Goal: Check status: Check status

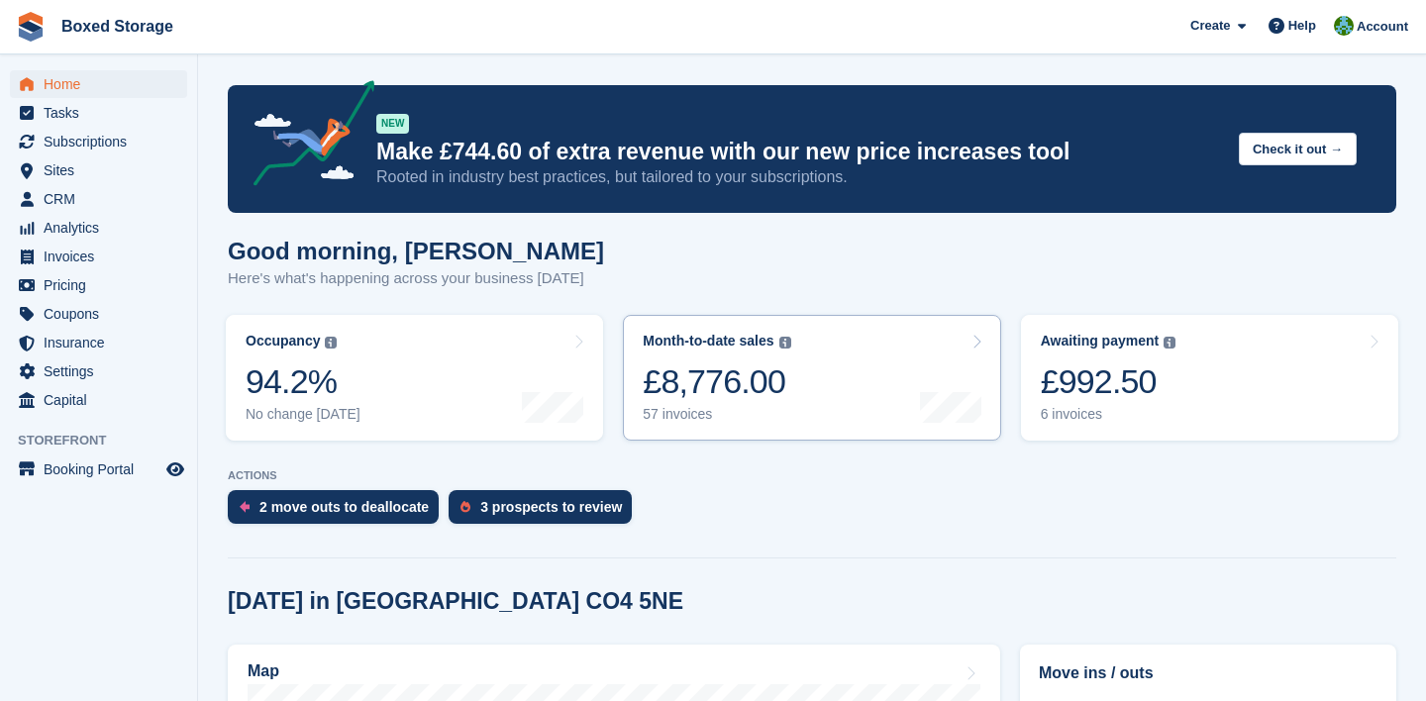
click at [937, 388] on div at bounding box center [950, 378] width 61 height 90
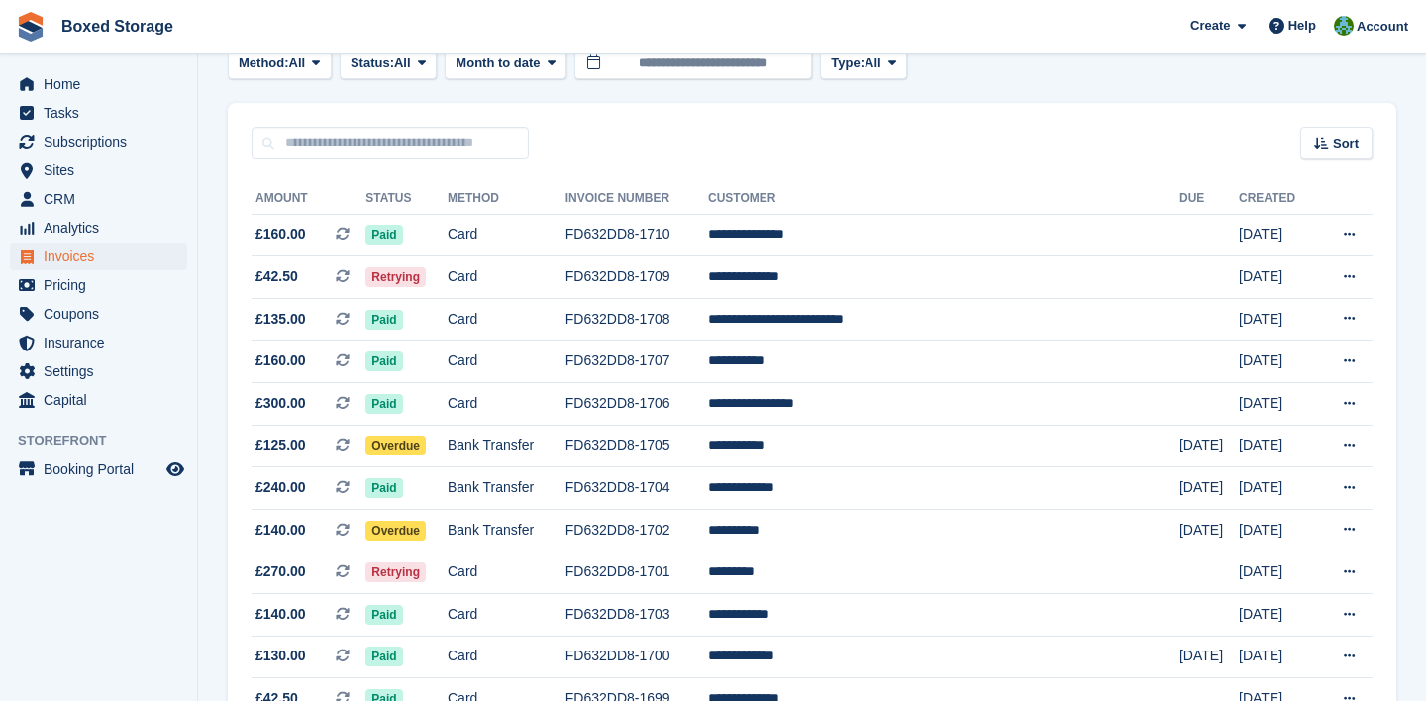
scroll to position [105, 0]
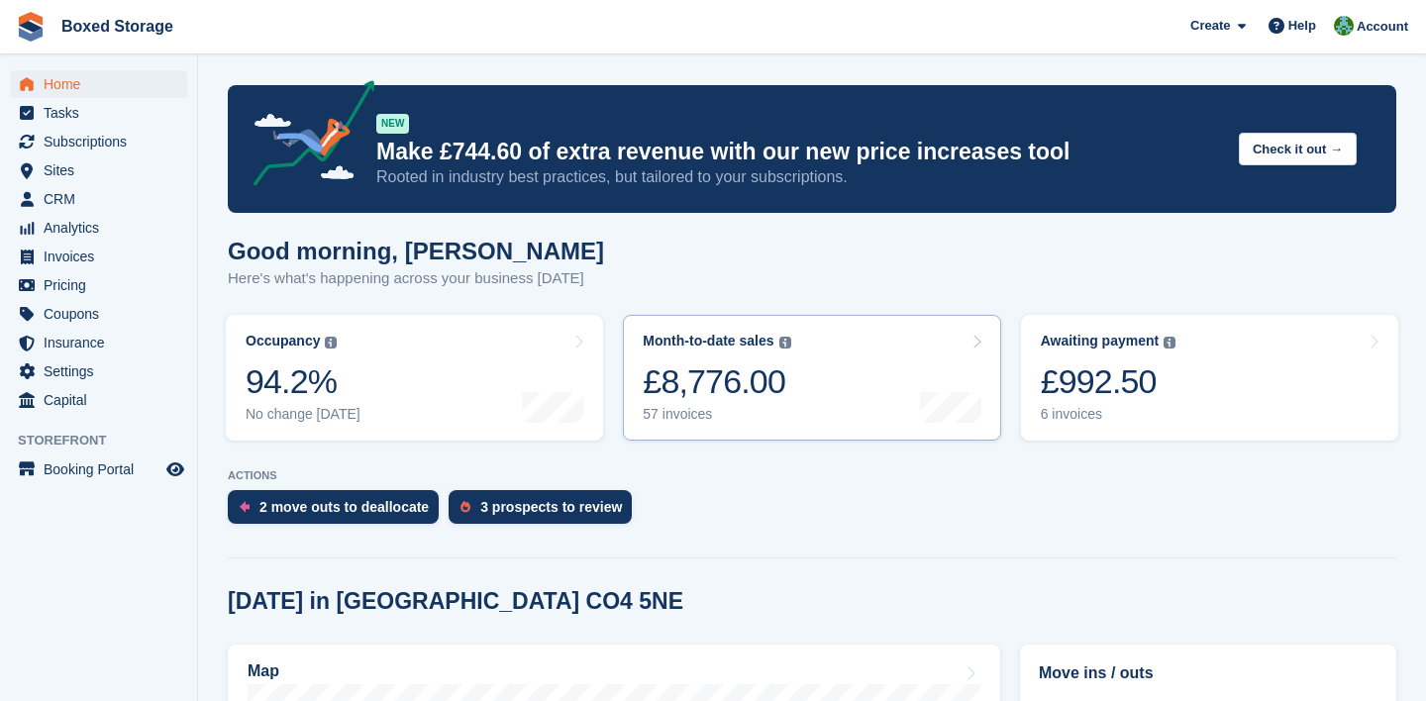
click at [842, 372] on link "Month-to-date sales The sum of all finalised invoices generated this month to d…" at bounding box center [811, 378] width 377 height 126
click at [1164, 351] on div "Awaiting payment The total outstanding balance on all open invoices. £992.50 6 …" at bounding box center [1109, 378] width 136 height 90
click at [771, 413] on div "57 invoices" at bounding box center [717, 414] width 148 height 17
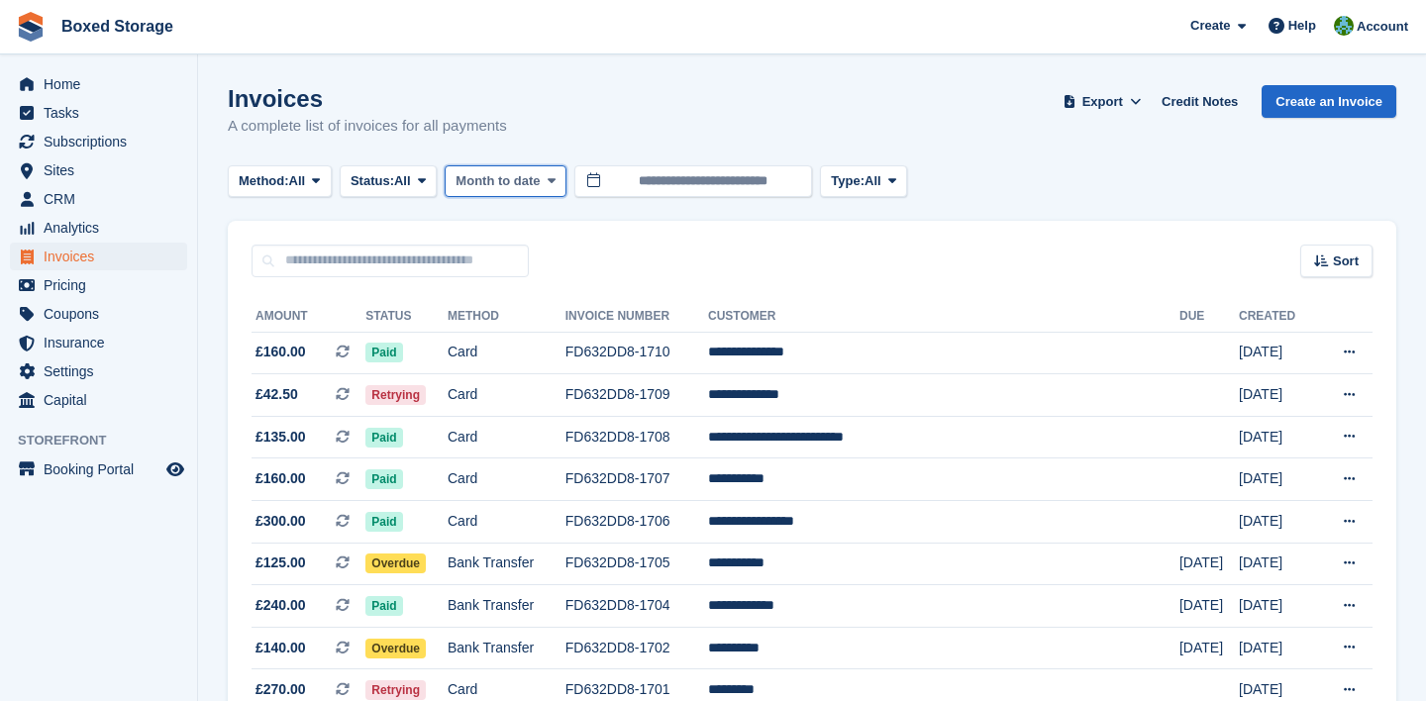
click at [559, 178] on button "Month to date" at bounding box center [506, 181] width 122 height 33
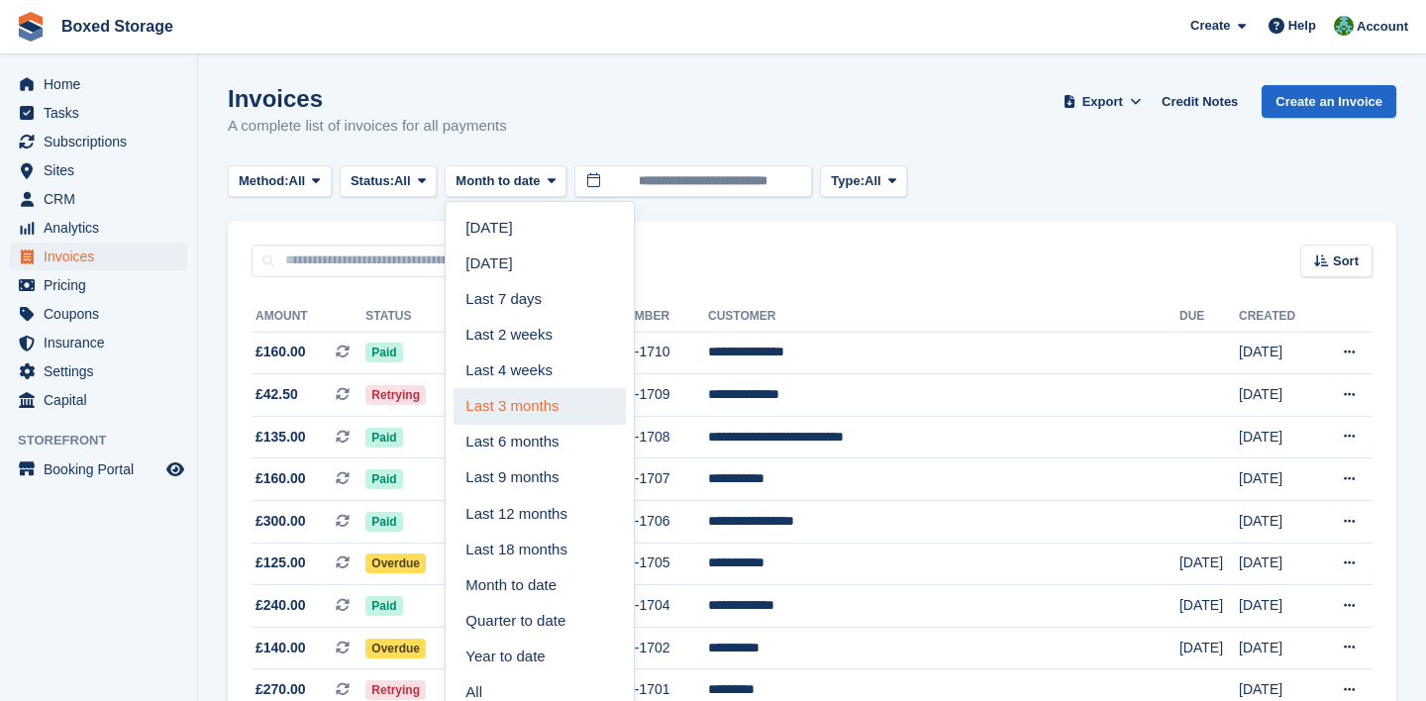
click at [544, 402] on link "Last 3 months" at bounding box center [540, 406] width 172 height 36
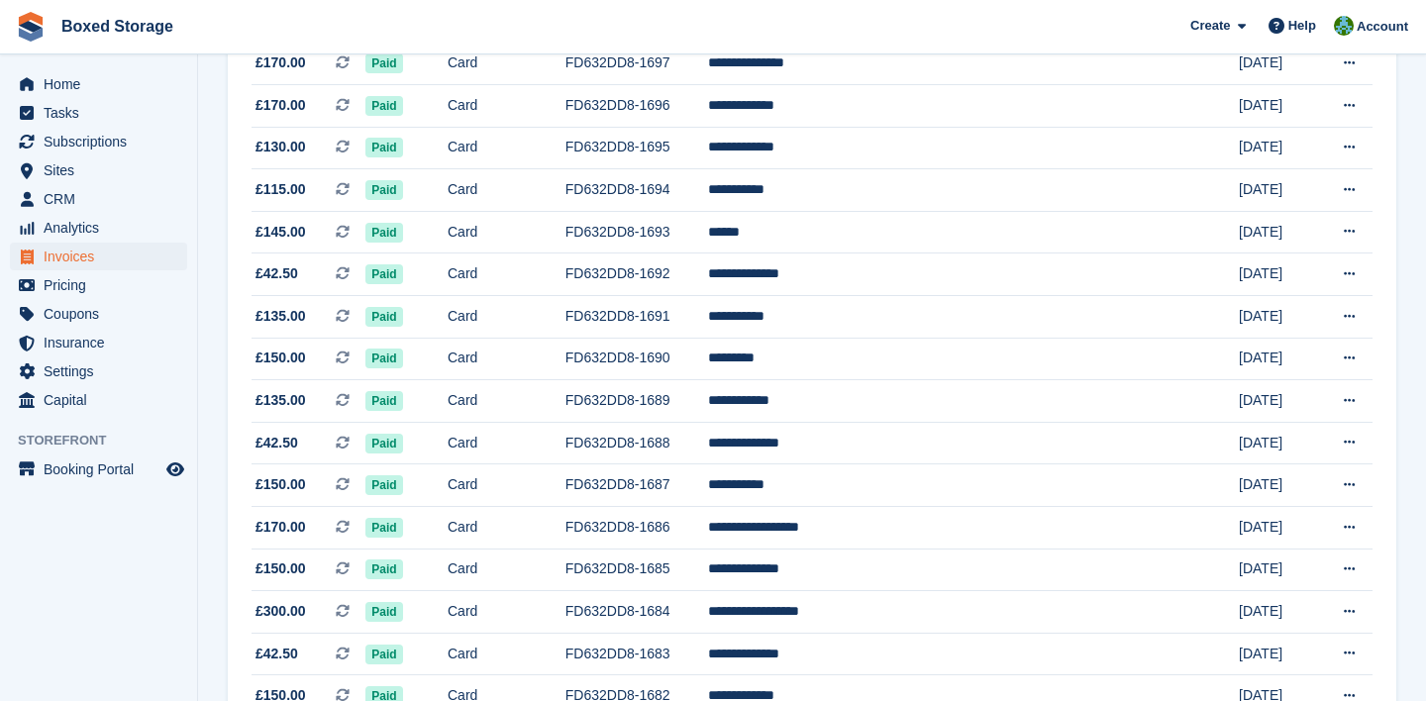
scroll to position [1838, 0]
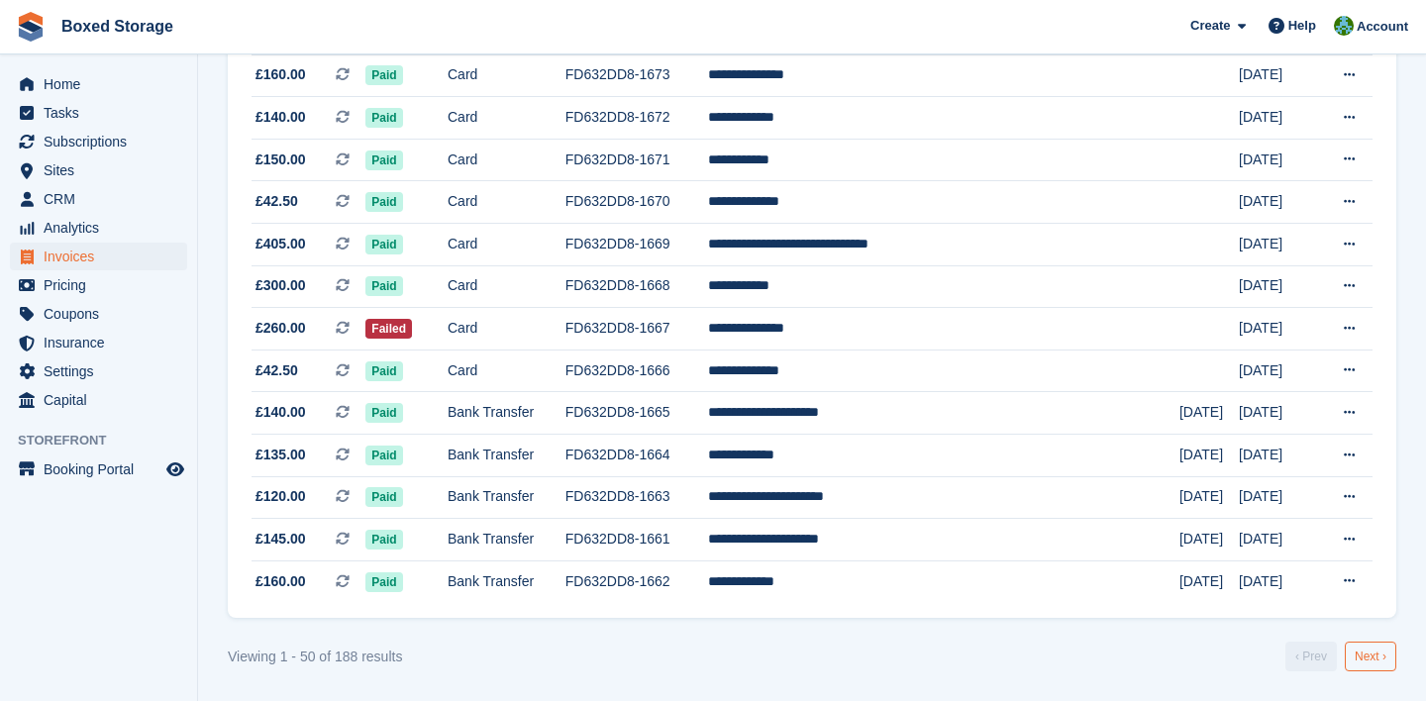
click at [1385, 657] on link "Next ›" at bounding box center [1370, 657] width 51 height 30
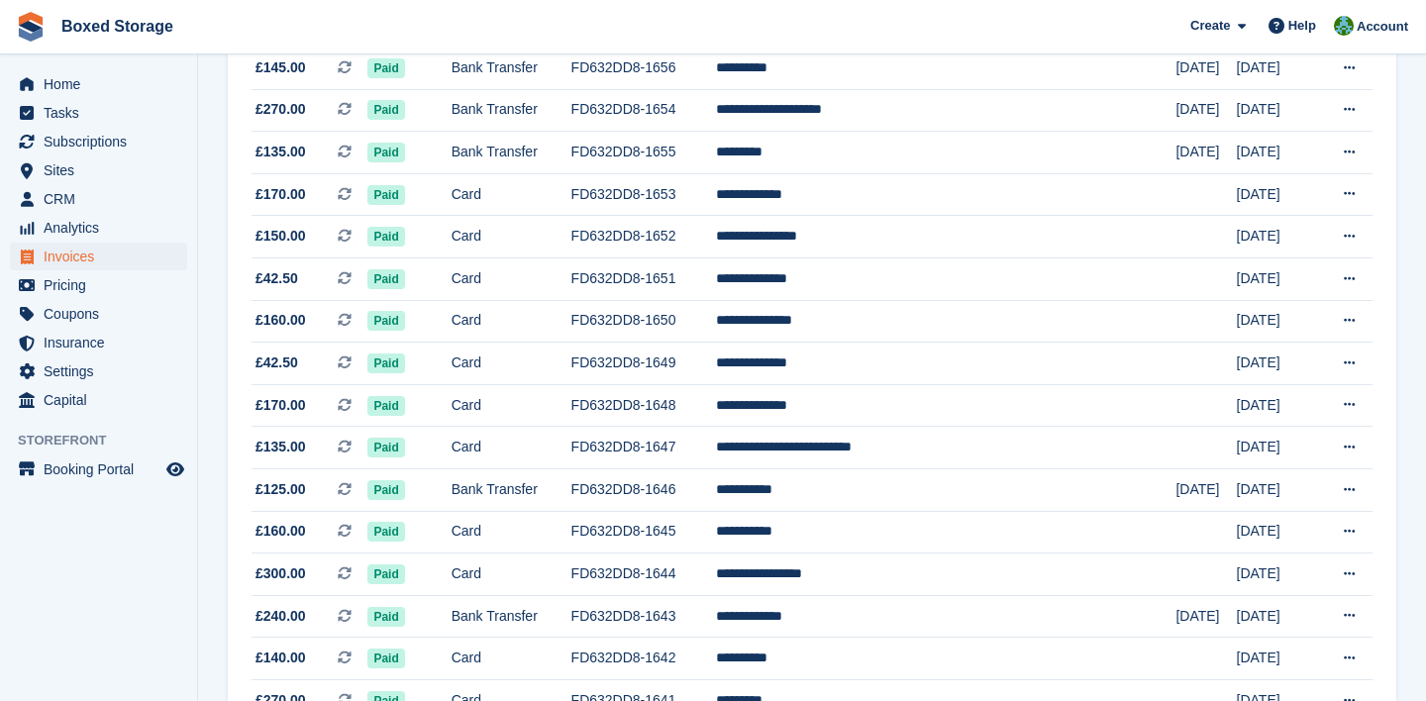
scroll to position [458, 0]
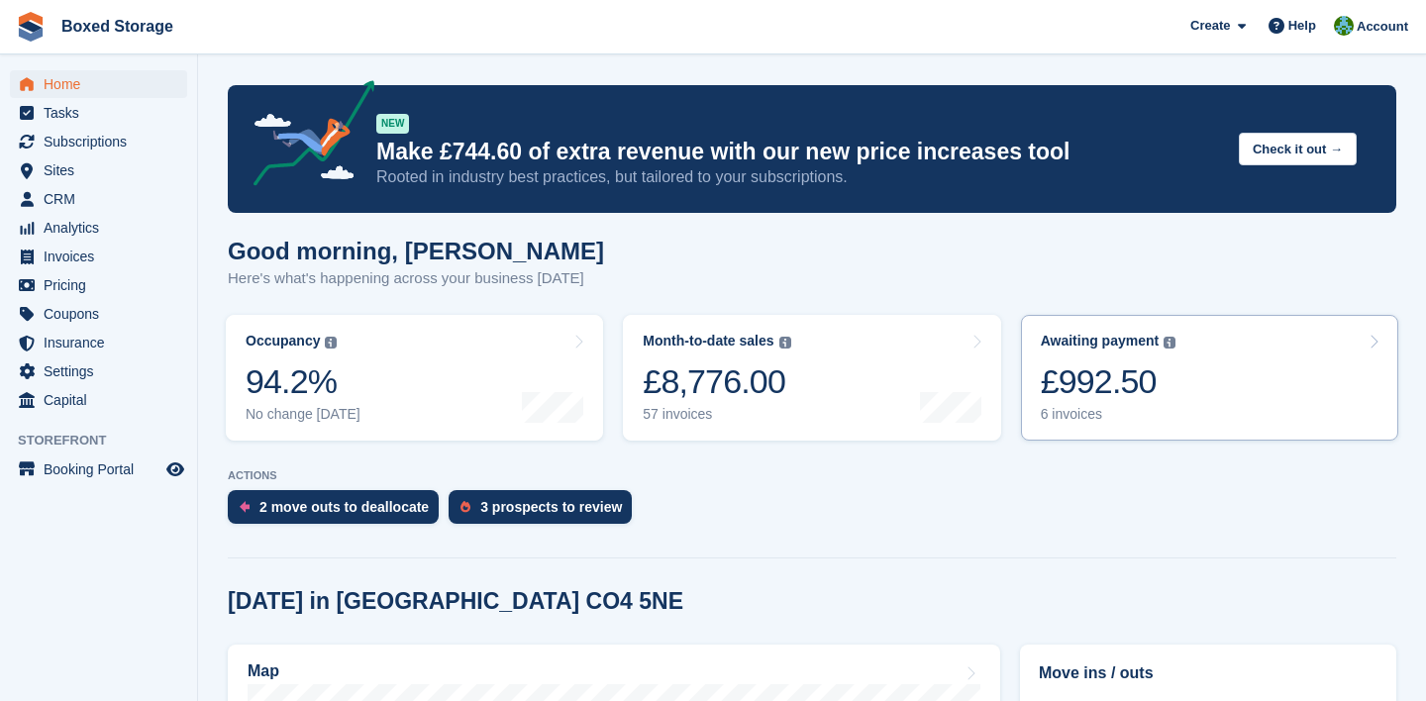
click at [1061, 392] on div "£992.50" at bounding box center [1109, 381] width 136 height 41
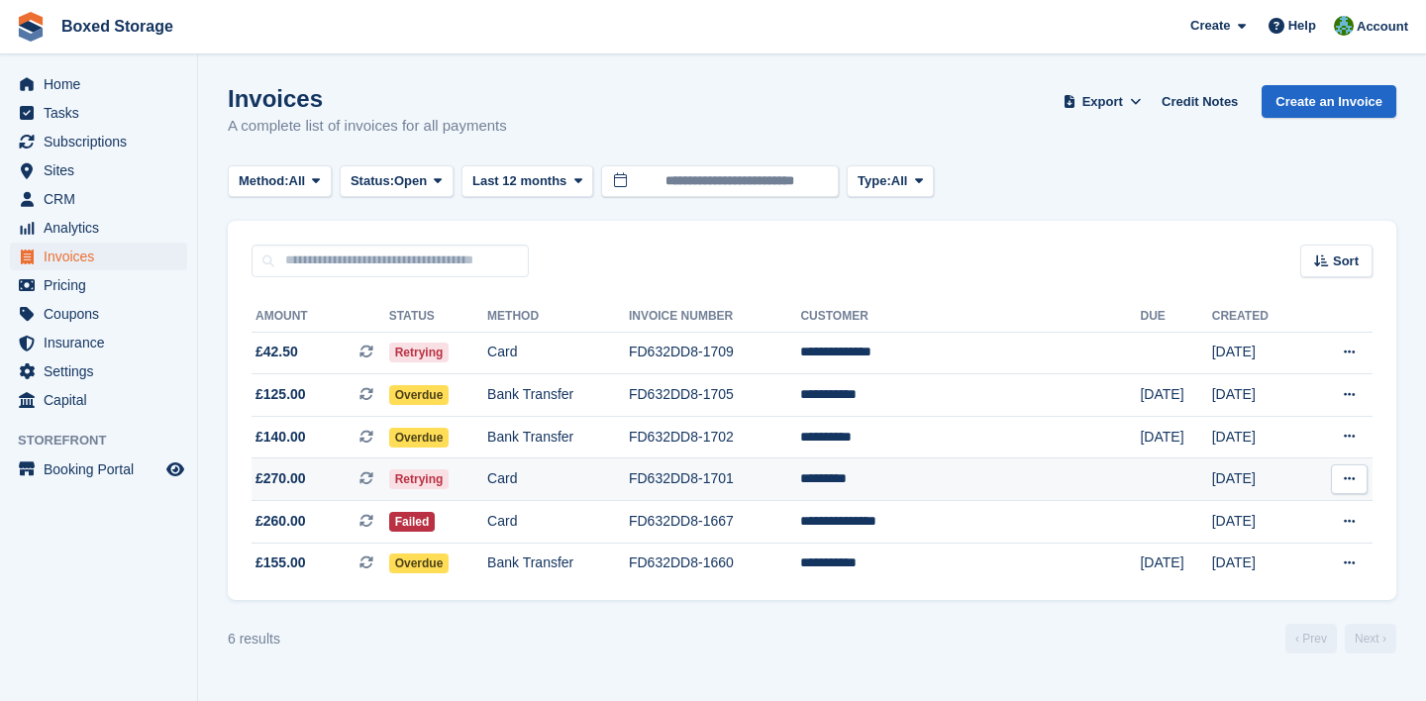
click at [915, 479] on td "*********" at bounding box center [970, 479] width 340 height 43
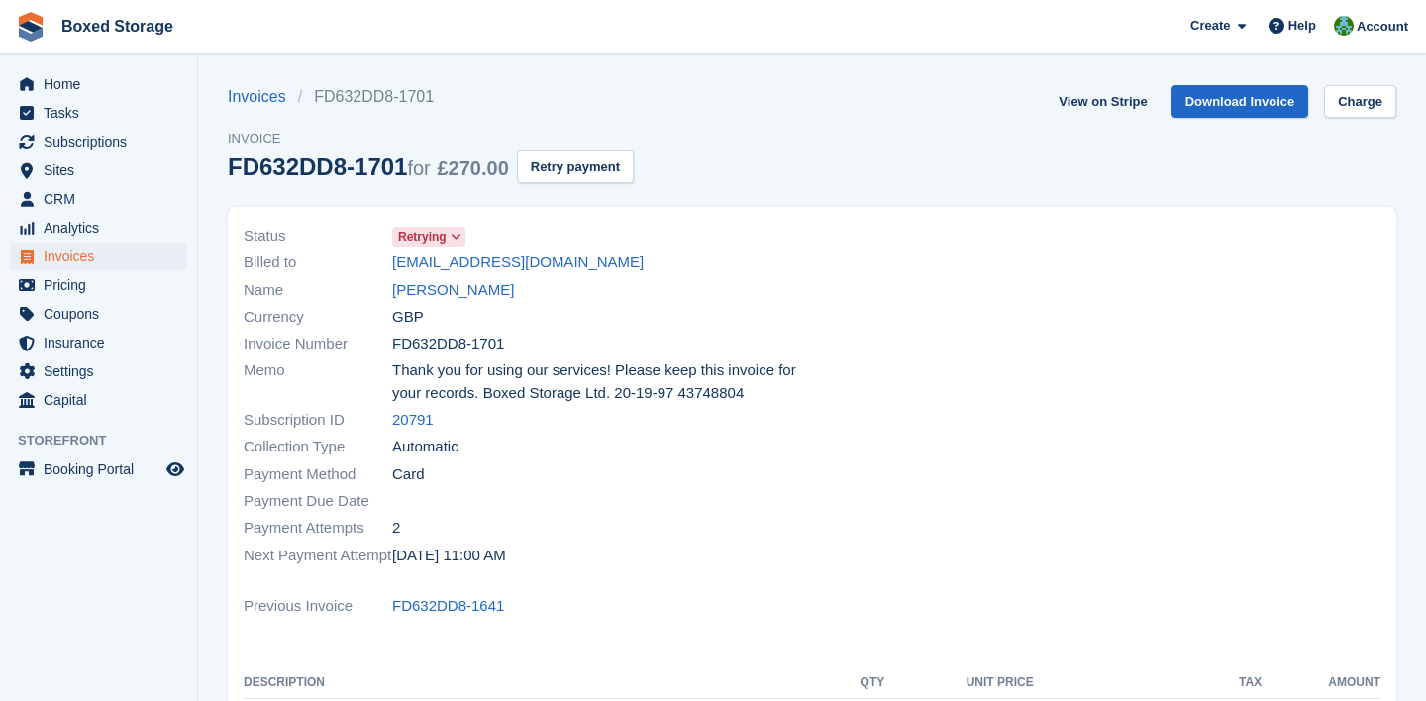
click at [439, 232] on span "Retrying" at bounding box center [422, 237] width 49 height 18
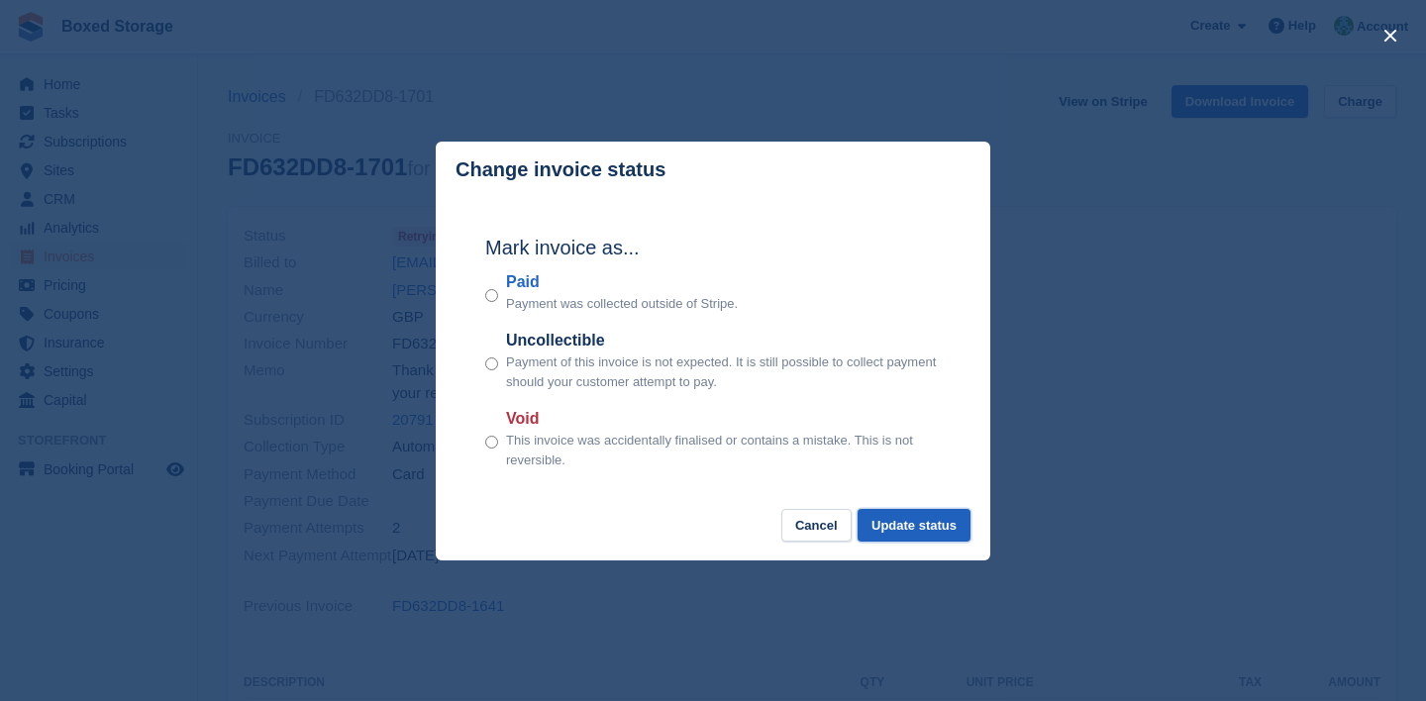
click at [947, 527] on button "Update status" at bounding box center [914, 525] width 113 height 33
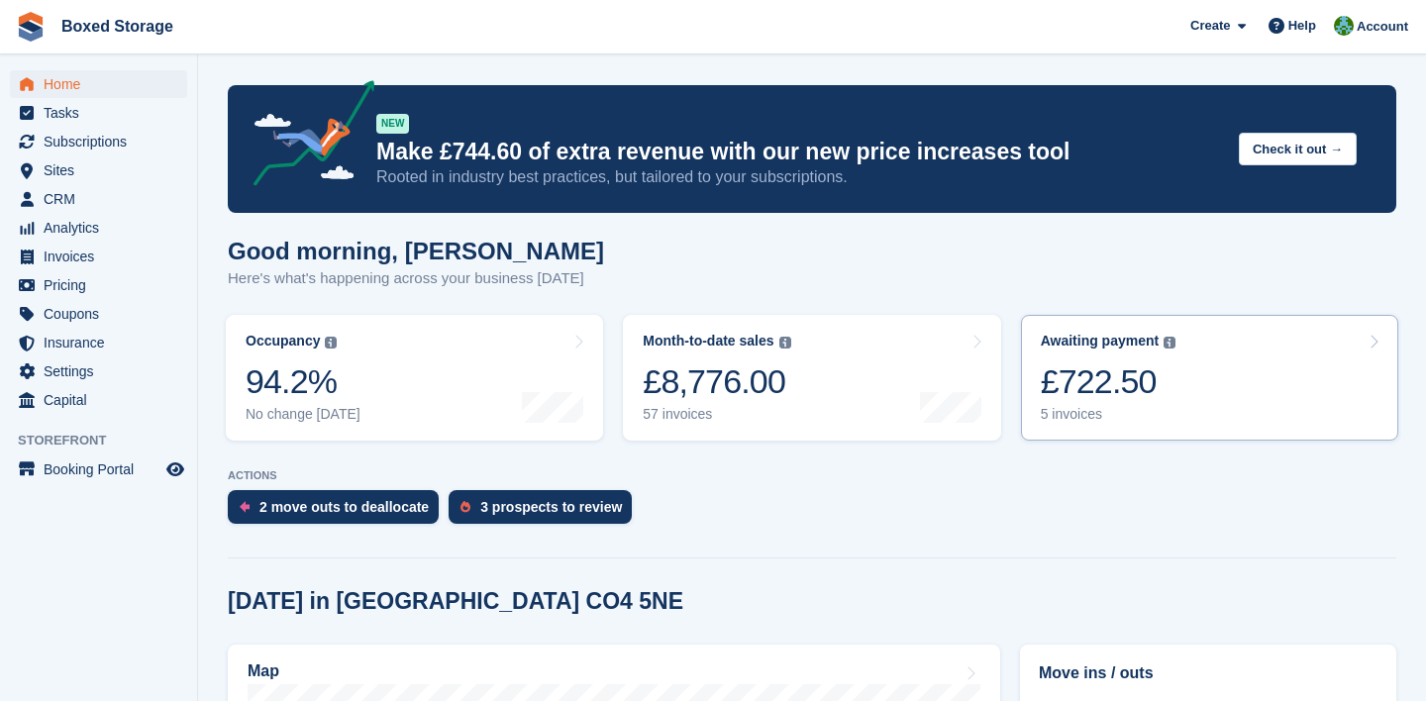
click at [1081, 390] on div "£722.50" at bounding box center [1109, 381] width 136 height 41
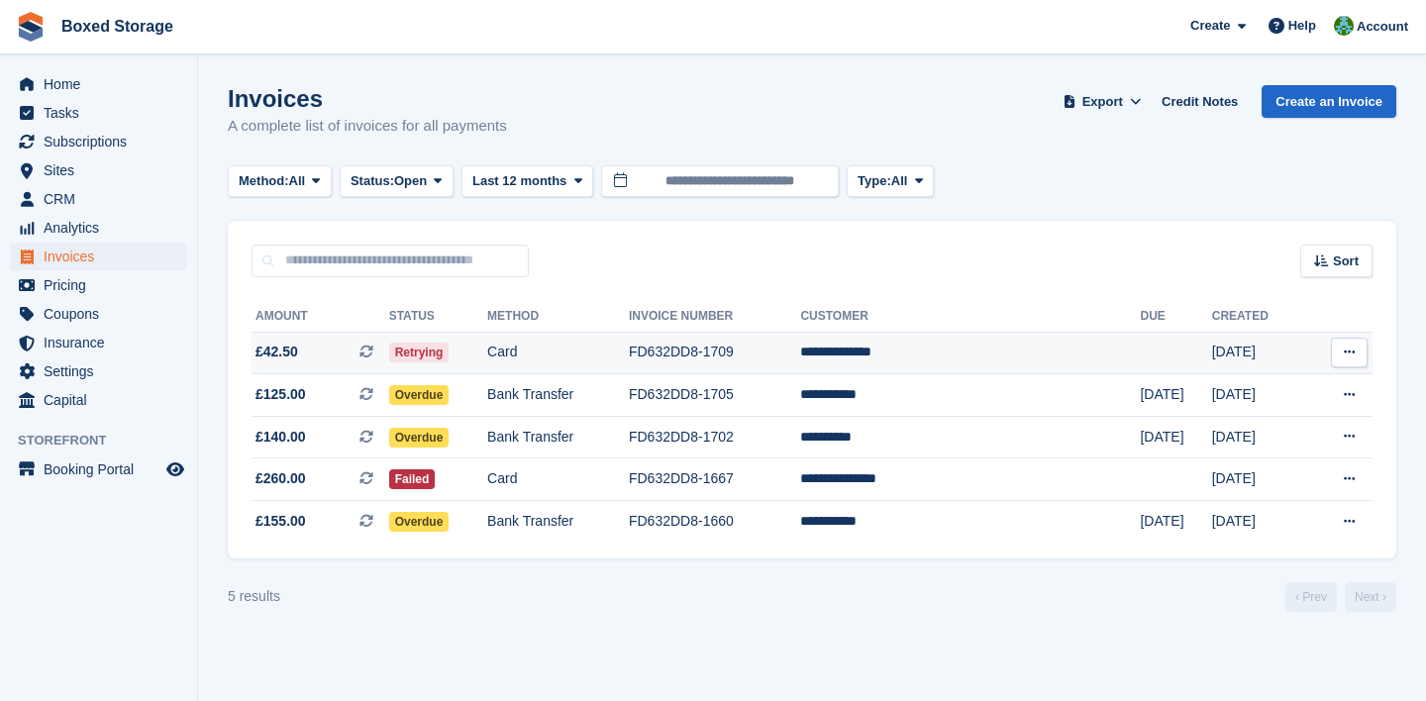
click at [1050, 364] on td "**********" at bounding box center [970, 353] width 340 height 43
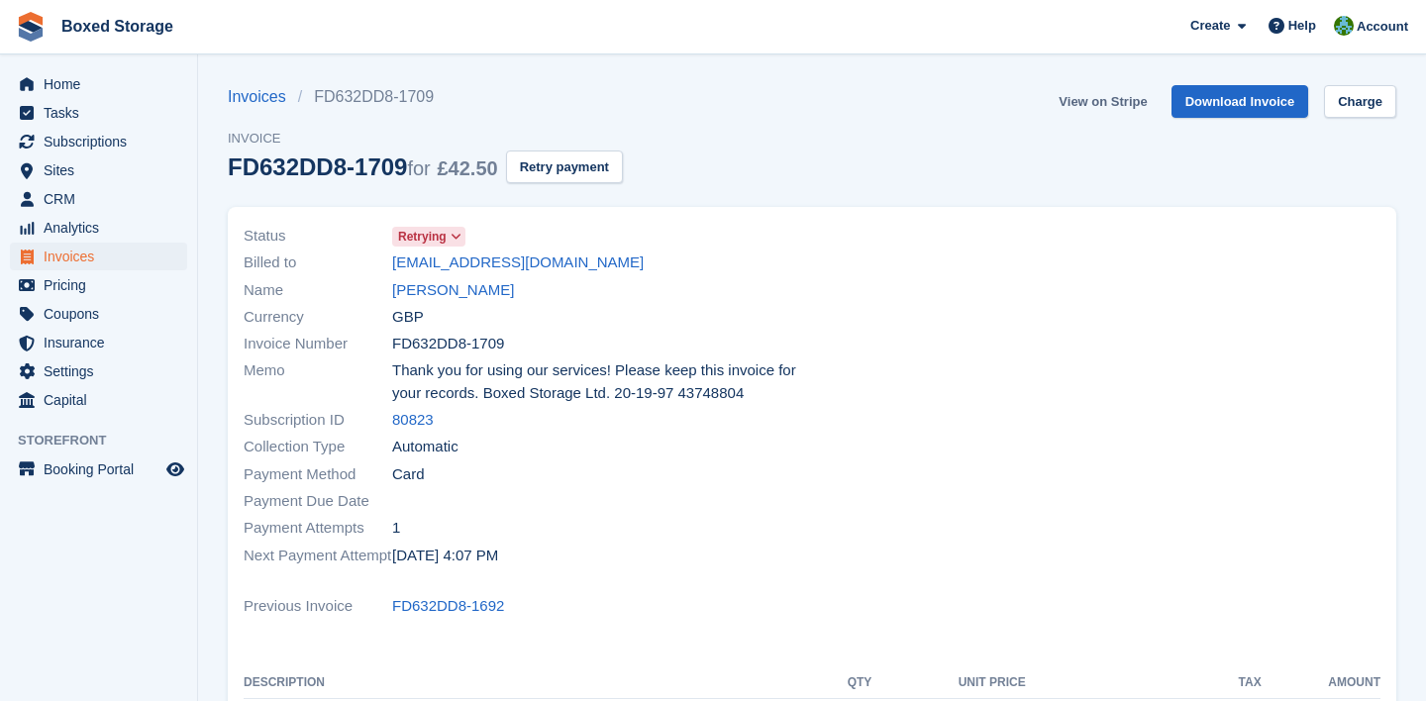
click at [1115, 108] on link "View on Stripe" at bounding box center [1103, 101] width 104 height 33
click at [80, 66] on div "Home Tasks Subscriptions Subscriptions Subscriptions Price increases NEW Price …" at bounding box center [98, 238] width 197 height 353
click at [83, 82] on span "Home" at bounding box center [103, 84] width 119 height 28
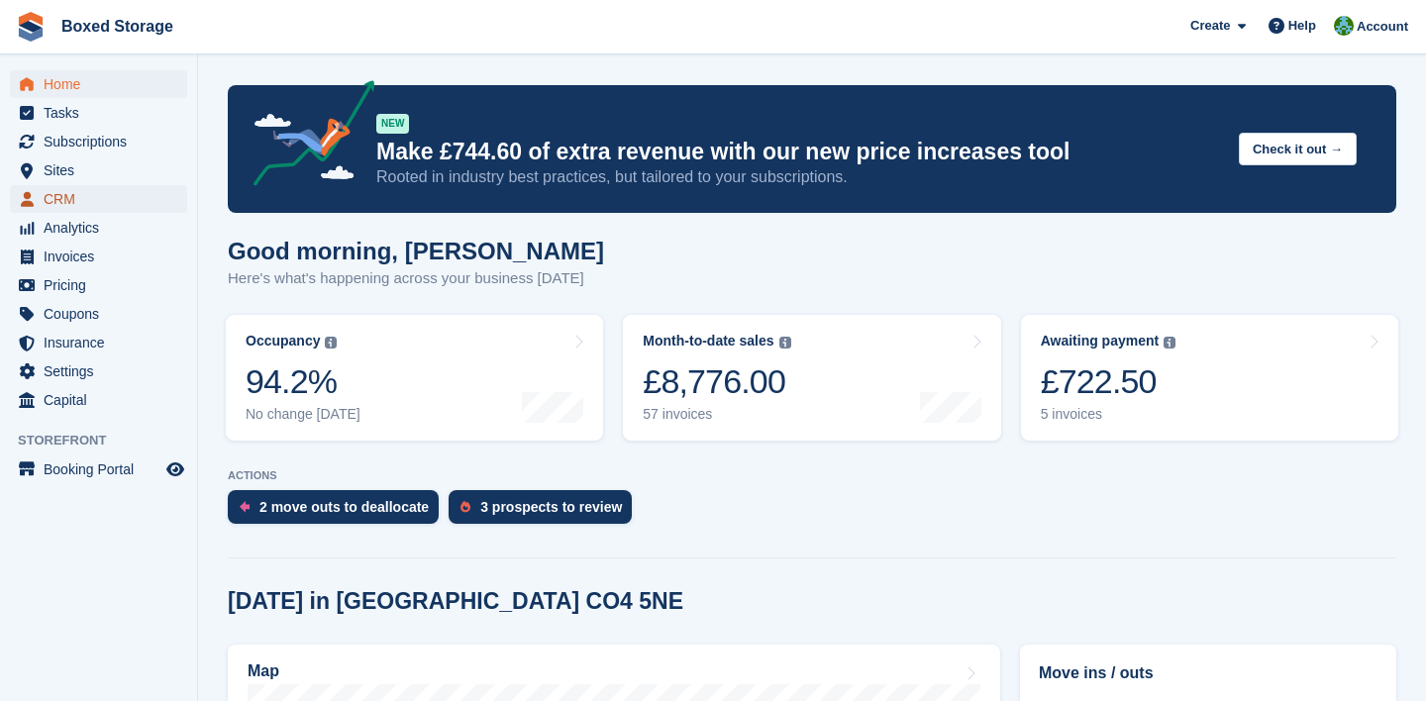
click at [70, 209] on span "CRM" at bounding box center [103, 199] width 119 height 28
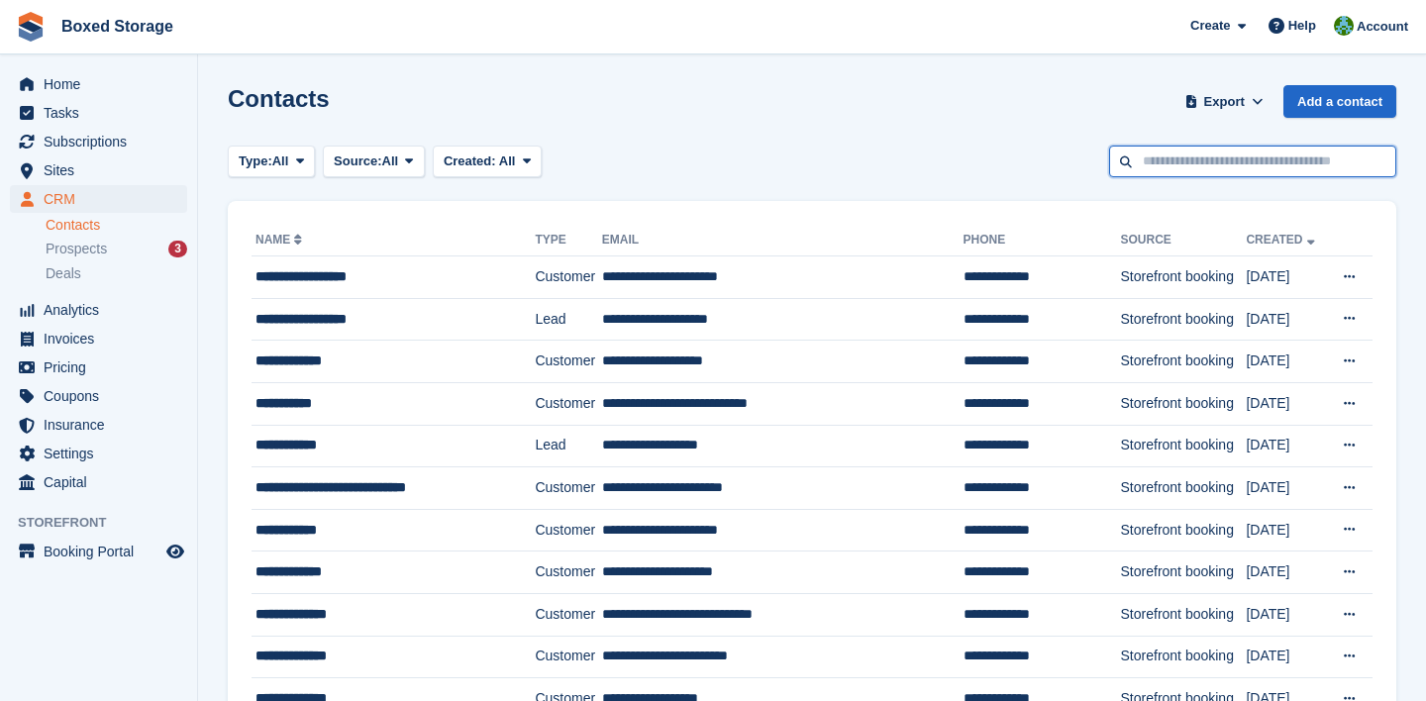
click at [1208, 175] on input "text" at bounding box center [1252, 162] width 287 height 33
type input "*****"
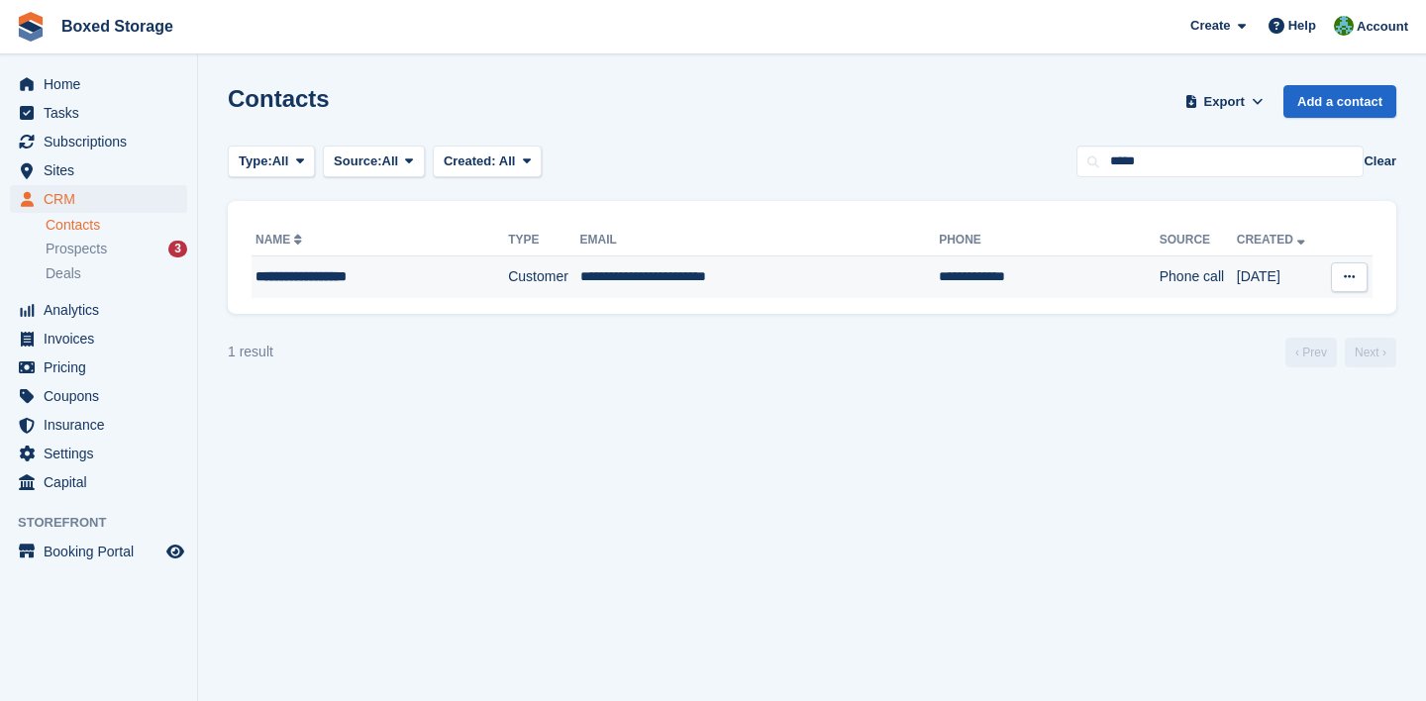
click at [1023, 278] on td "**********" at bounding box center [1049, 277] width 221 height 42
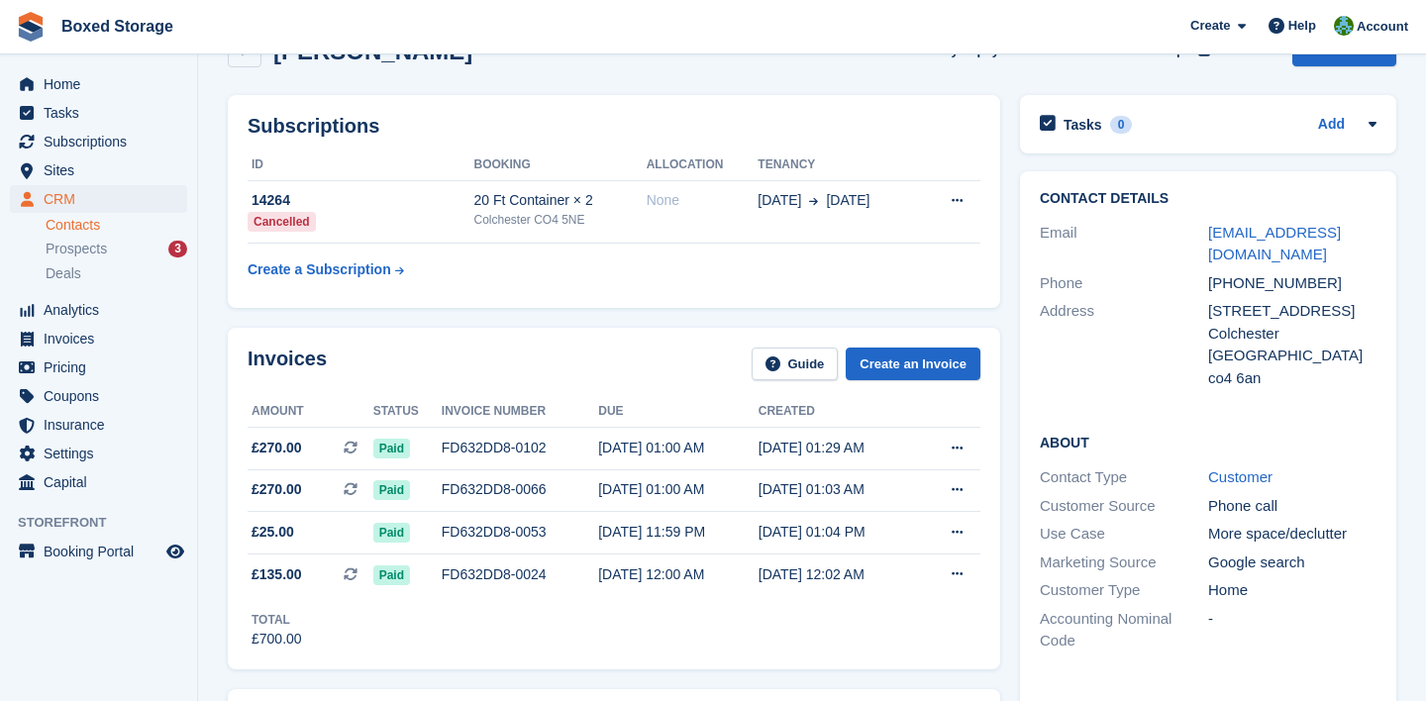
scroll to position [53, 0]
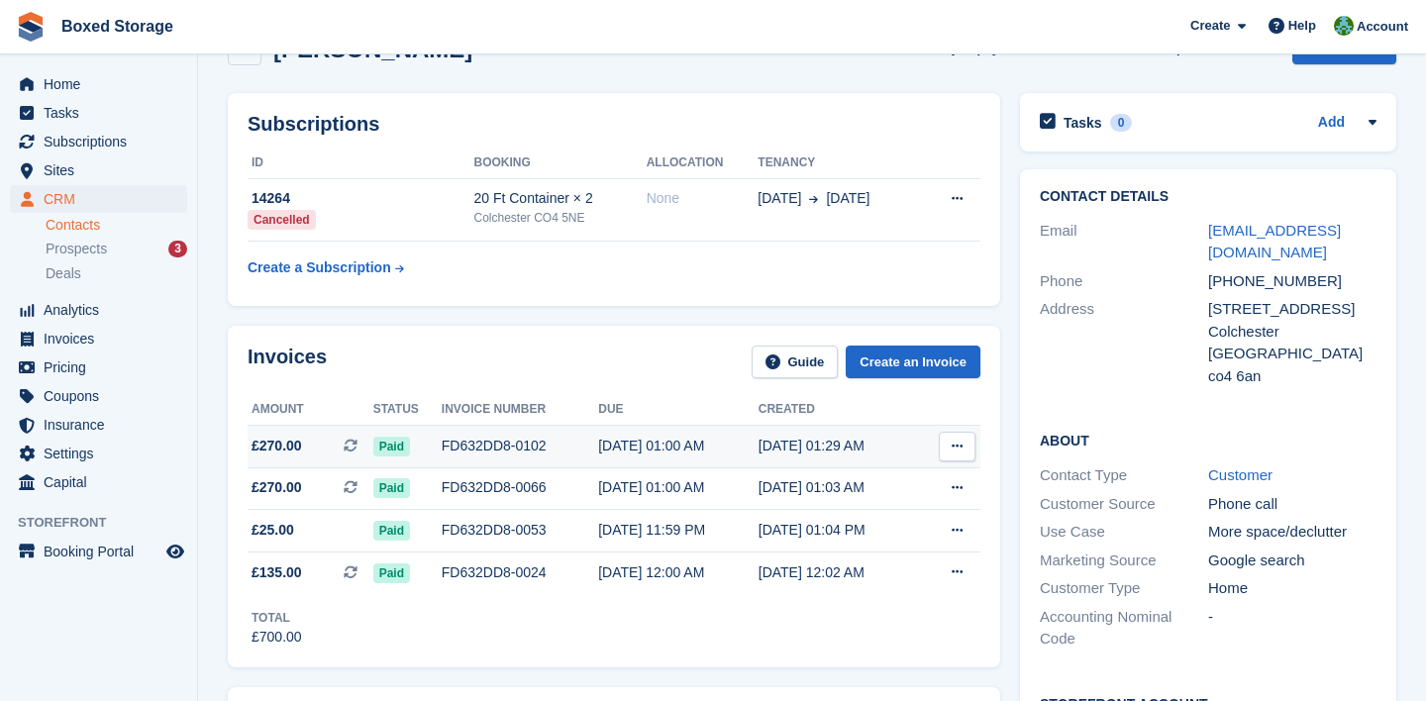
click at [709, 440] on div "[DATE] 01:00 AM" at bounding box center [678, 446] width 160 height 21
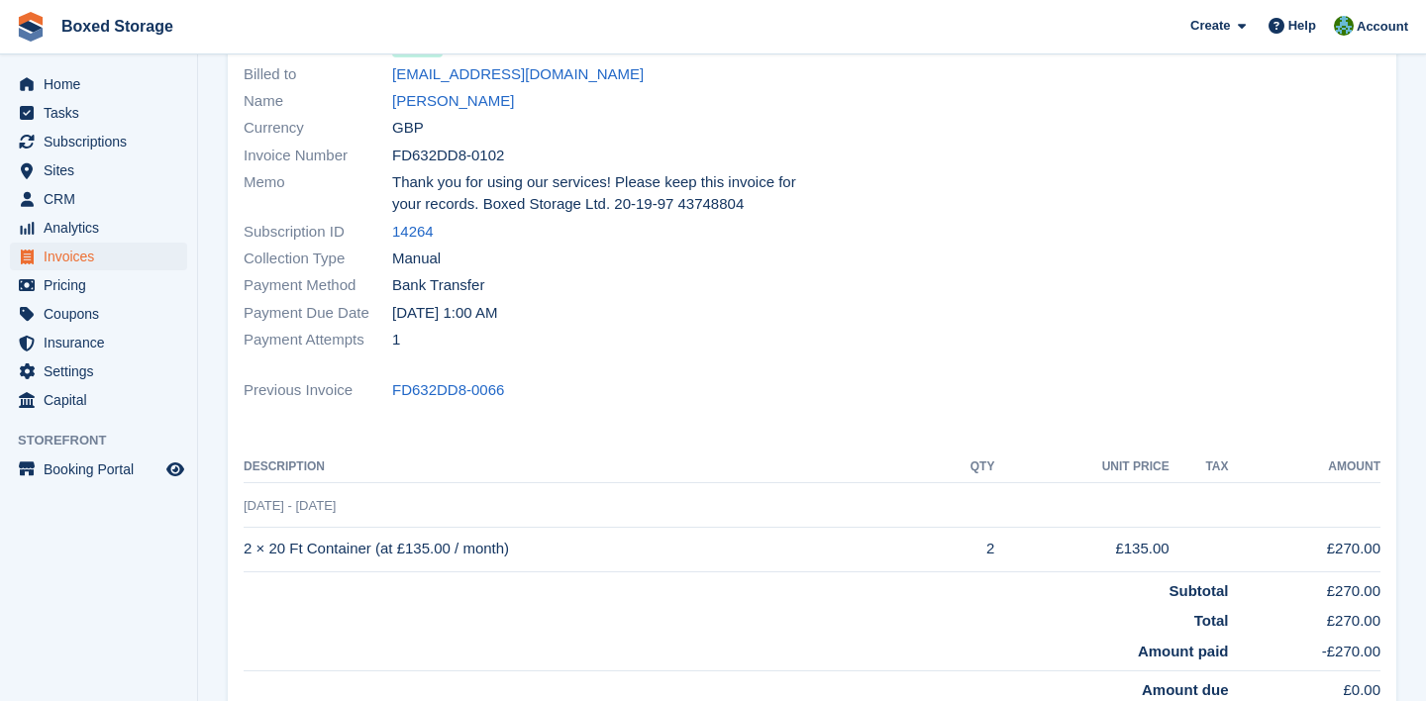
scroll to position [472, 0]
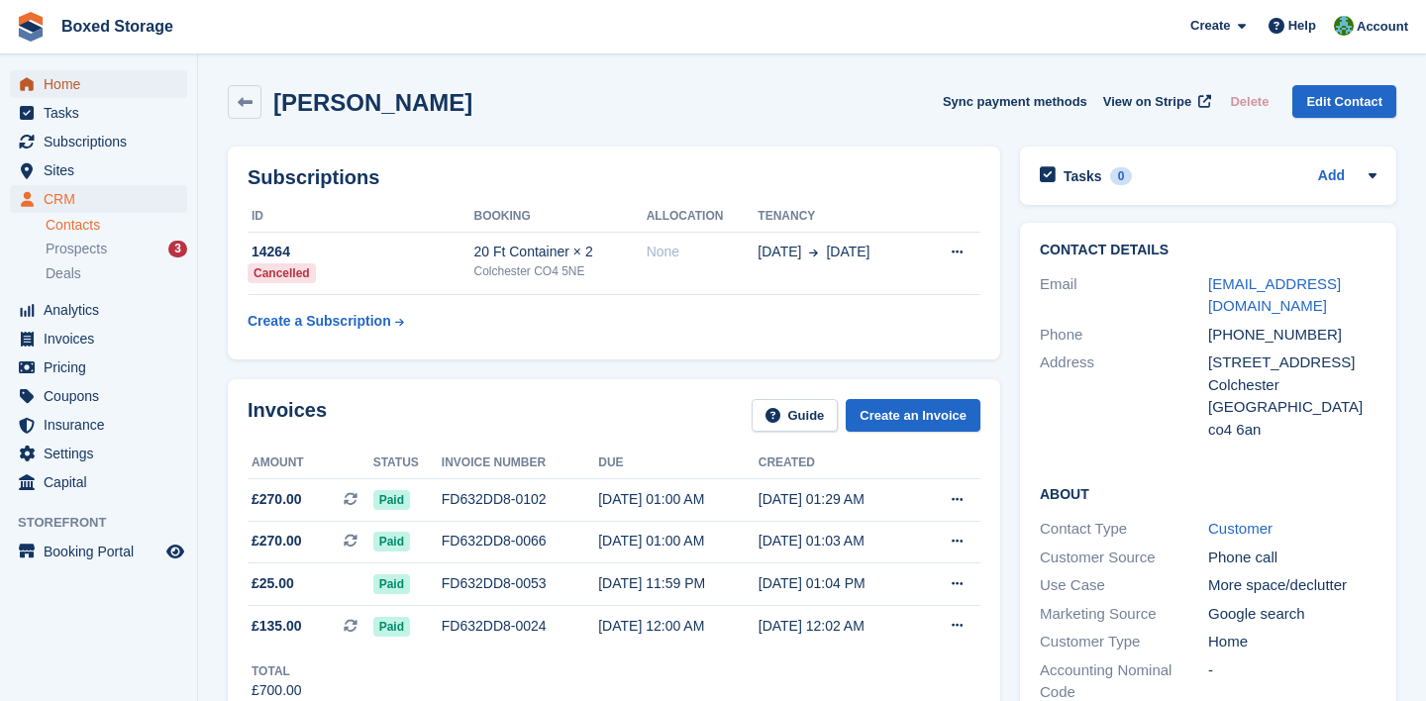
click at [108, 94] on span "Home" at bounding box center [103, 84] width 119 height 28
